Goal: Task Accomplishment & Management: Use online tool/utility

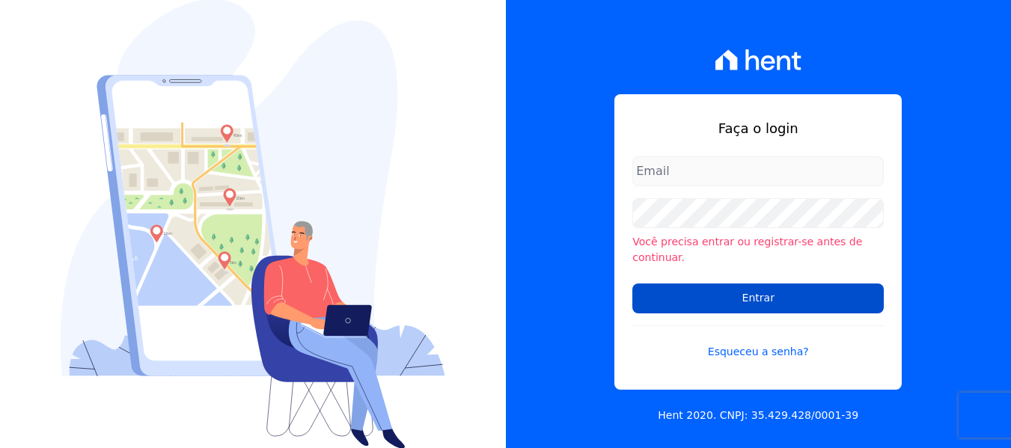
type input "[PERSON_NAME][EMAIL_ADDRESS][DOMAIN_NAME]"
click at [748, 284] on input "Entrar" at bounding box center [757, 299] width 251 height 30
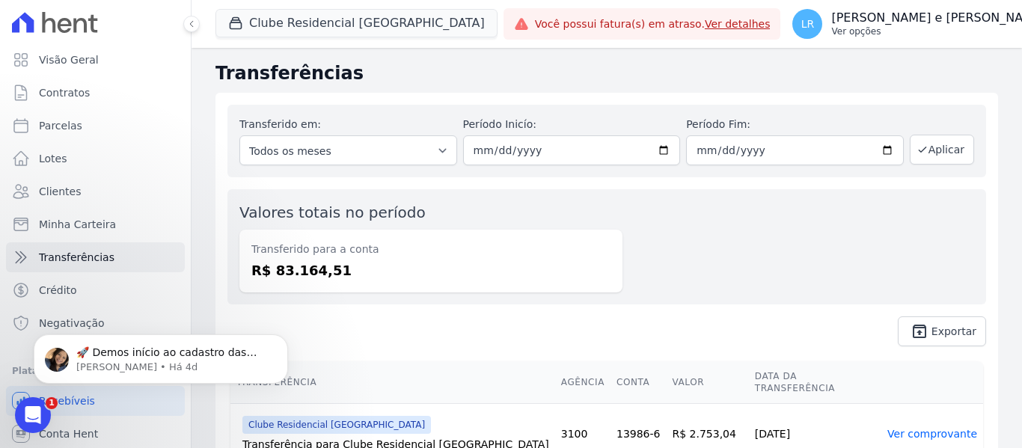
click at [892, 16] on p "Lorena Roberta Fernandes e Fernandes" at bounding box center [938, 17] width 214 height 15
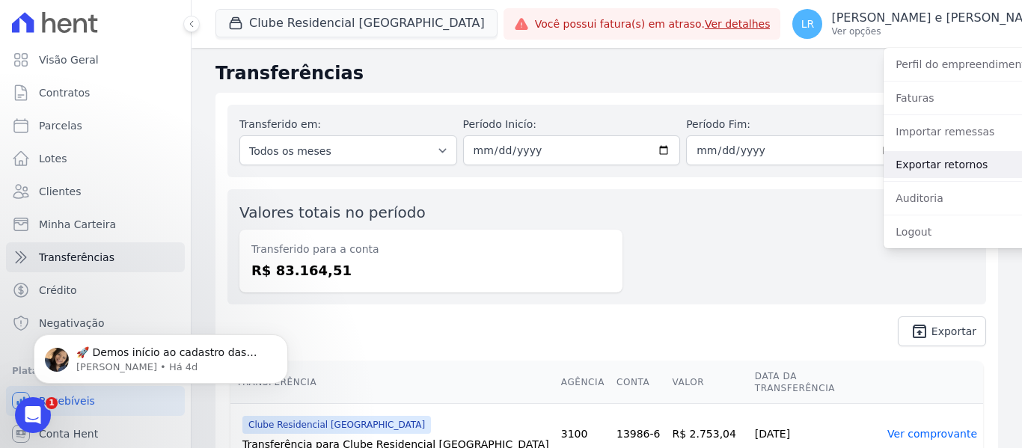
click at [891, 167] on link "Exportar retornos" at bounding box center [980, 164] width 192 height 27
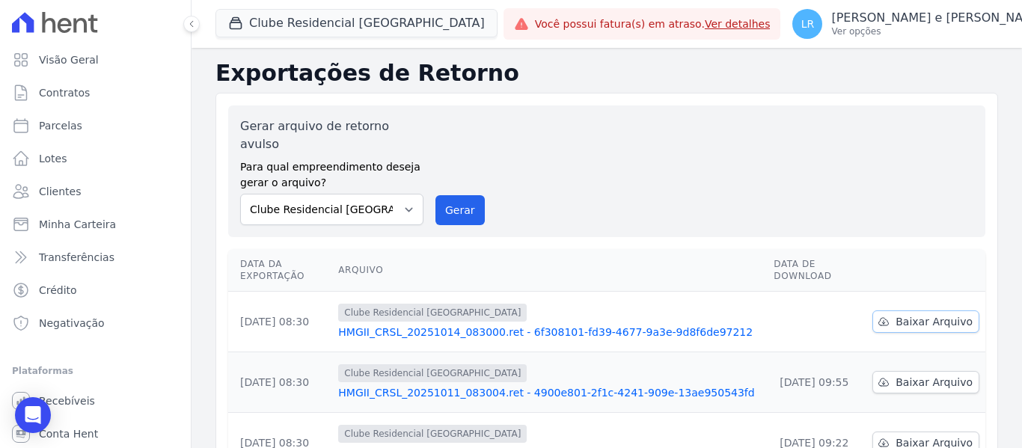
click at [934, 311] on link "Baixar Arquivo" at bounding box center [926, 322] width 107 height 22
